Goal: Find specific page/section: Find specific page/section

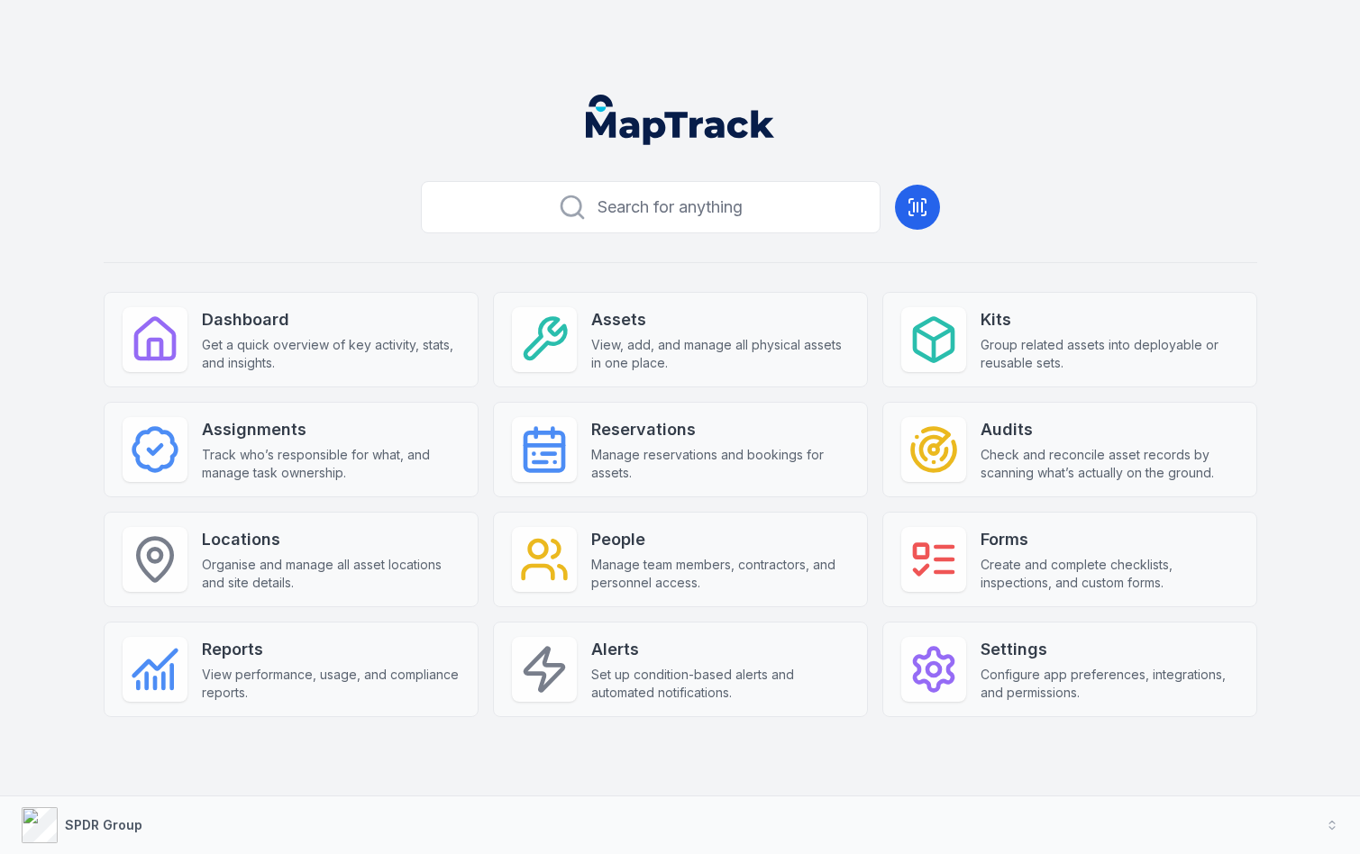
drag, startPoint x: 535, startPoint y: 124, endPoint x: 689, endPoint y: 117, distance: 154.3
click at [689, 117] on header at bounding box center [680, 127] width 1317 height 94
click at [898, 105] on header at bounding box center [680, 127] width 1317 height 94
click at [660, 260] on div "Search for anything Dashboard Get a quick overview of key activity, stats, and …" at bounding box center [681, 474] width 1154 height 601
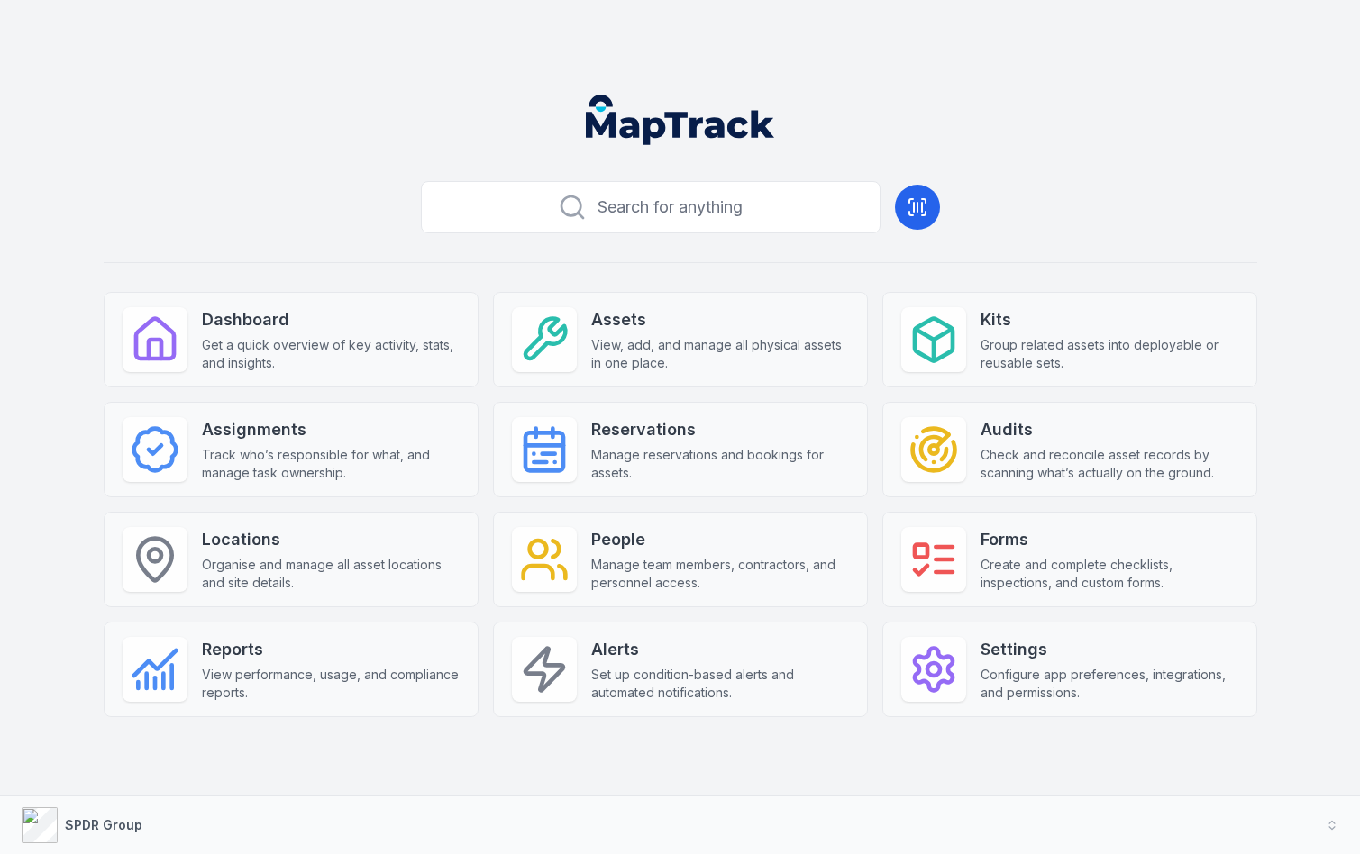
click at [664, 267] on div "Search for anything Dashboard Get a quick overview of key activity, stats, and …" at bounding box center [681, 474] width 1154 height 601
click at [344, 446] on span "Track who’s responsible for what, and manage task ownership." at bounding box center [331, 464] width 258 height 36
click at [1075, 56] on div "Search for anything Dashboard Get a quick overview of key activity, stats, and …" at bounding box center [680, 427] width 1360 height 854
